Goal: Use online tool/utility: Utilize a website feature to perform a specific function

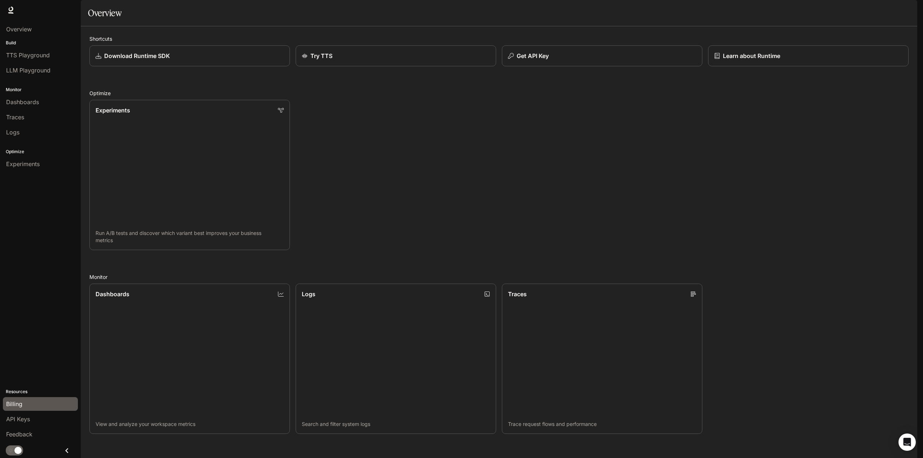
click at [20, 404] on span "Billing" at bounding box center [14, 404] width 16 height 9
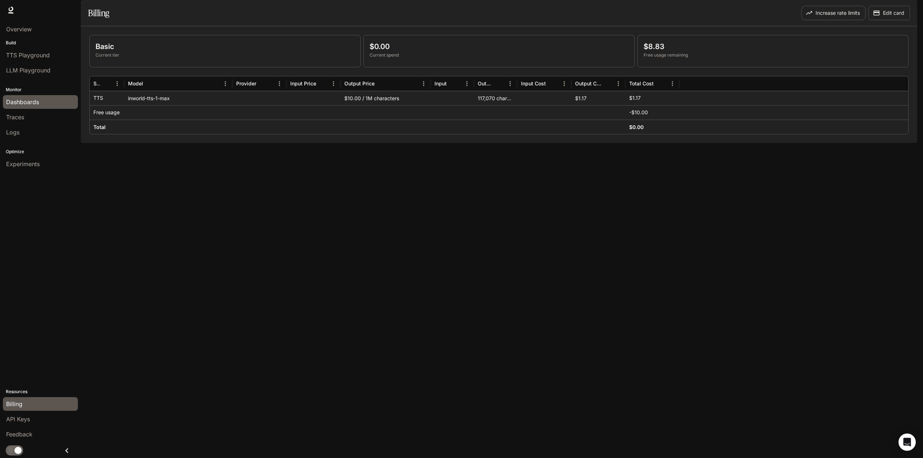
click at [32, 98] on span "Dashboards" at bounding box center [22, 102] width 33 height 9
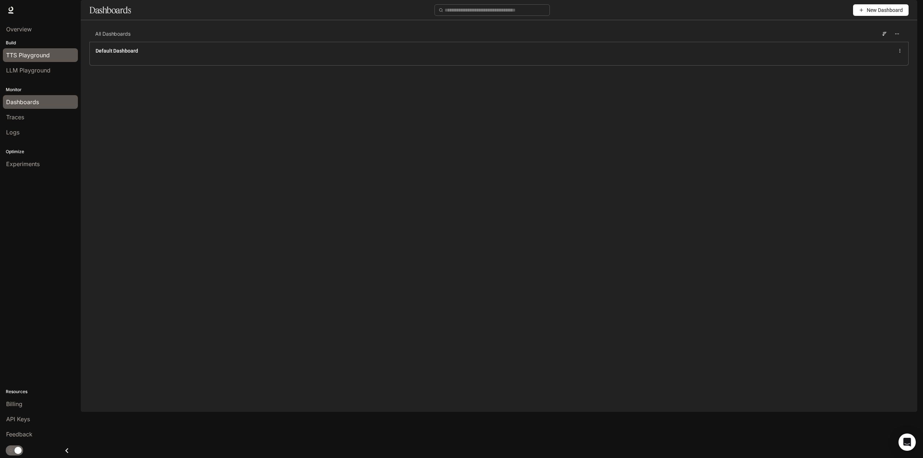
click at [36, 53] on span "TTS Playground" at bounding box center [28, 55] width 44 height 9
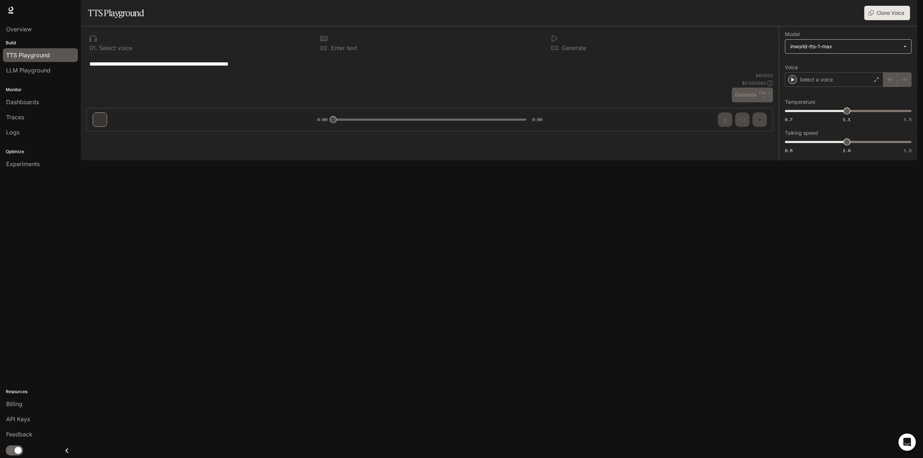
click at [876, 62] on body "**********" at bounding box center [461, 229] width 923 height 458
click at [876, 62] on div at bounding box center [461, 229] width 923 height 458
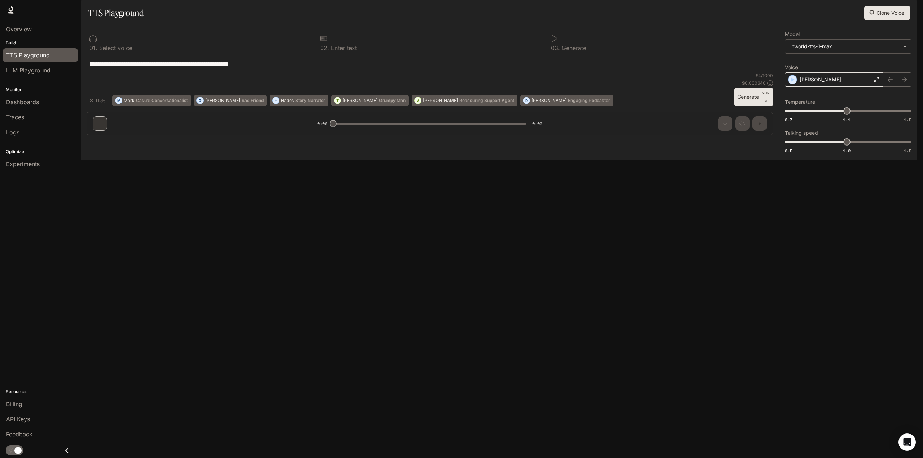
click at [877, 82] on icon at bounding box center [876, 79] width 4 height 4
click at [794, 341] on icon "button" at bounding box center [792, 337] width 7 height 7
click at [794, 303] on icon "button" at bounding box center [792, 299] width 7 height 7
